Goal: Task Accomplishment & Management: Use online tool/utility

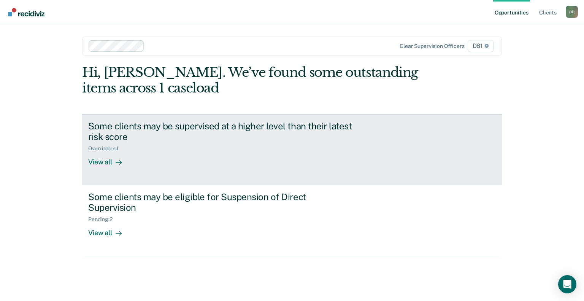
click at [99, 160] on div "View all" at bounding box center [109, 159] width 43 height 15
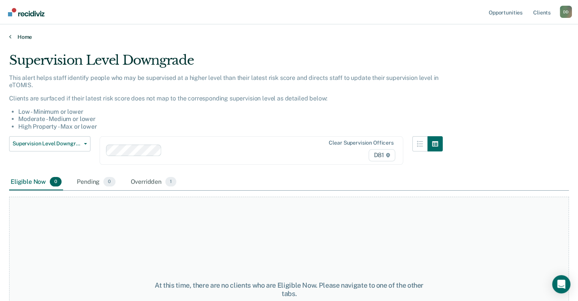
click at [20, 35] on link "Home" at bounding box center [289, 36] width 560 height 7
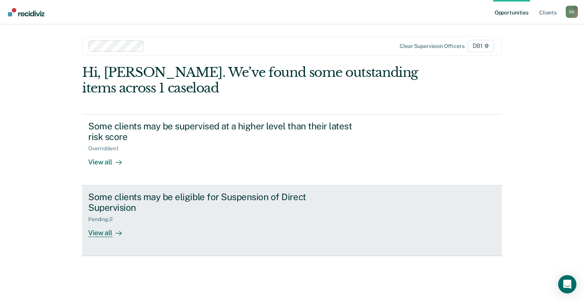
click at [100, 231] on link "Some clients may be eligible for Suspension of Direct Supervision Pending : 2 V…" at bounding box center [291, 220] width 419 height 71
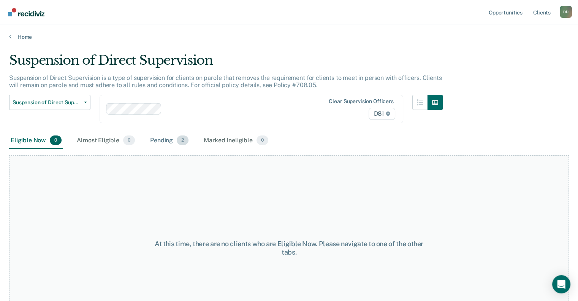
click at [158, 142] on div "Pending 2" at bounding box center [169, 140] width 41 height 17
